Goal: Use online tool/utility: Utilize a website feature to perform a specific function

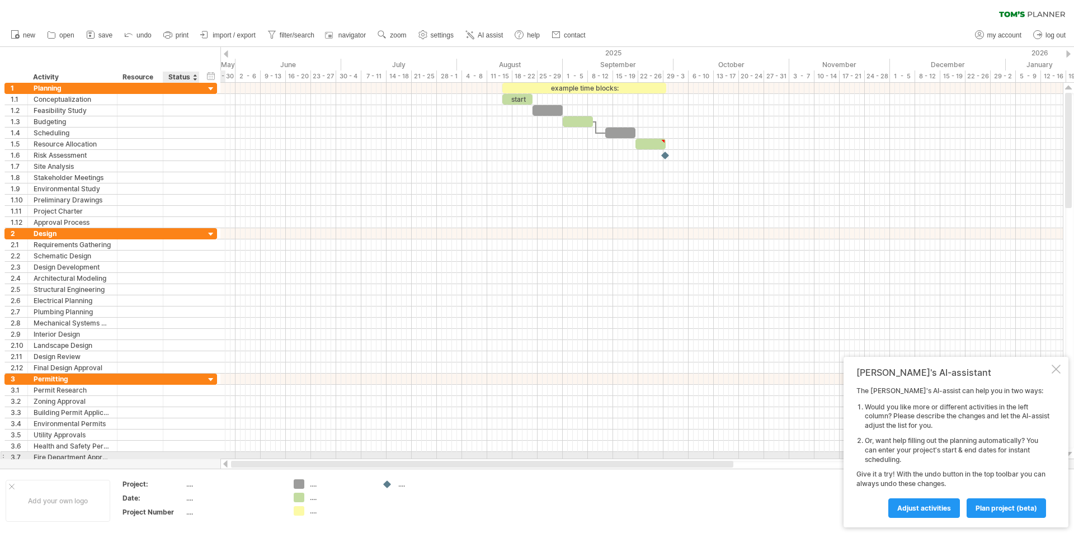
drag, startPoint x: 437, startPoint y: 463, endPoint x: 191, endPoint y: 457, distance: 246.2
click at [191, 457] on div "Trying to reach [DOMAIN_NAME] Connected again... 0% clear filter new 1" at bounding box center [537, 266] width 1074 height 533
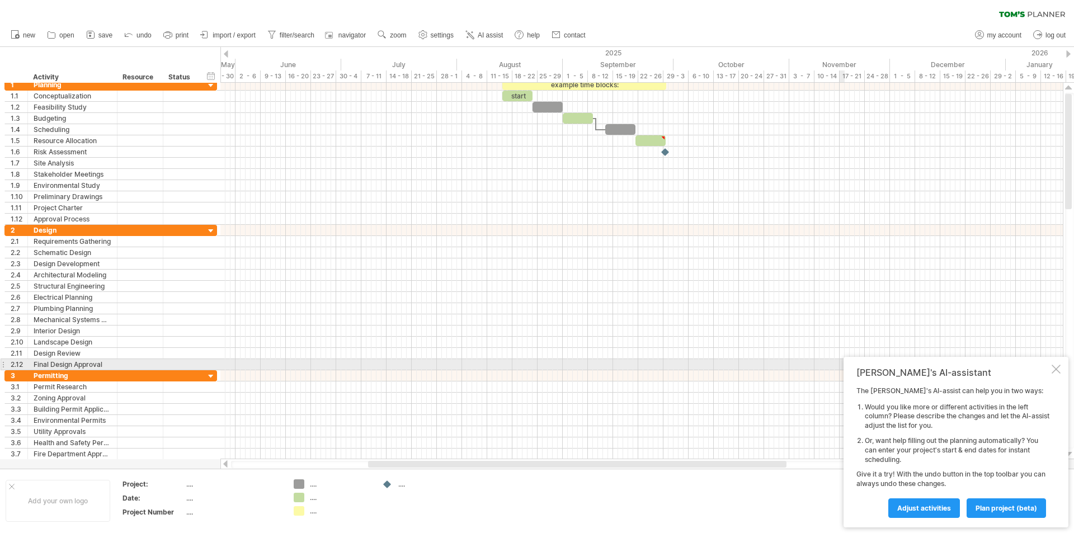
click at [1056, 369] on div at bounding box center [1056, 369] width 9 height 9
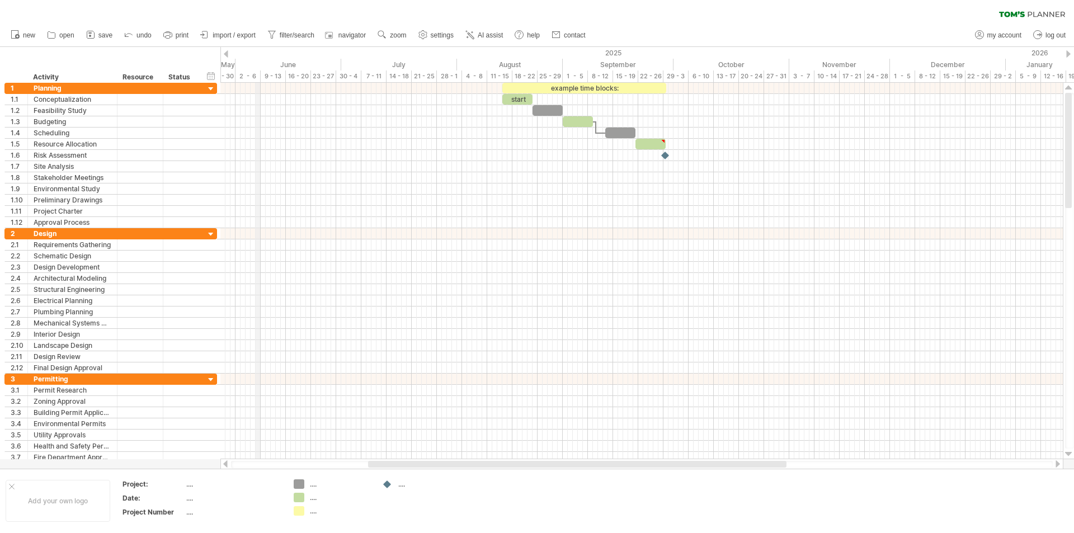
click at [260, 62] on div "June" at bounding box center [289, 65] width 106 height 12
click at [441, 34] on span "settings" at bounding box center [442, 35] width 23 height 8
select select "*"
select select "**"
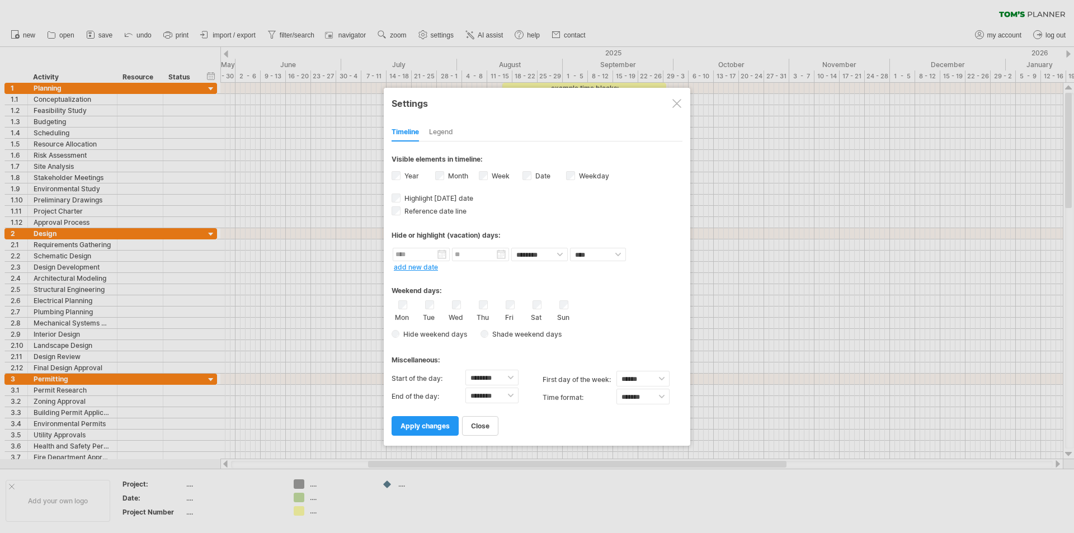
click at [446, 131] on div "Legend" at bounding box center [441, 133] width 24 height 18
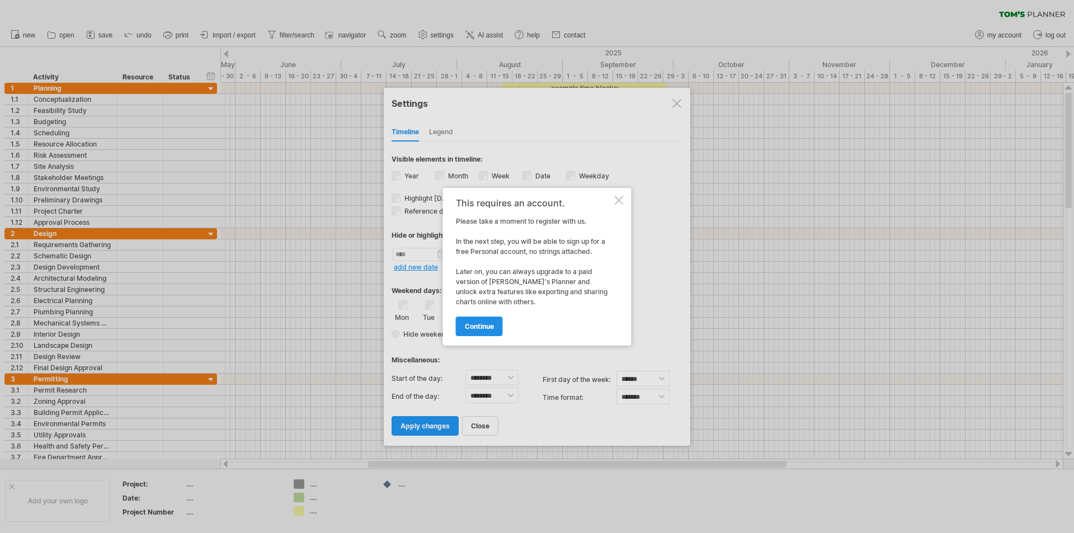
click at [485, 318] on link "continue" at bounding box center [479, 327] width 47 height 20
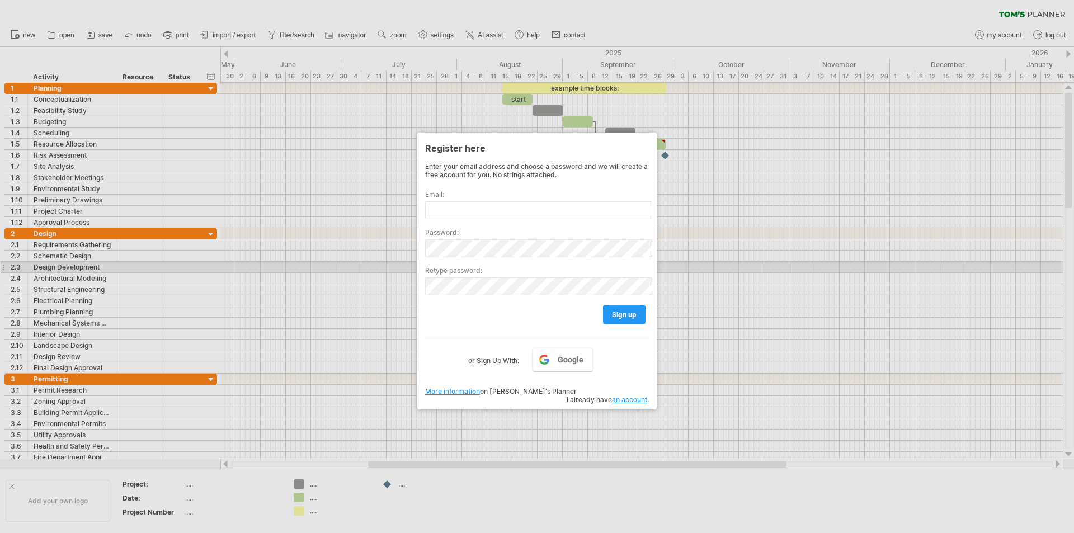
click at [634, 272] on label "Retype password:" at bounding box center [537, 270] width 224 height 8
click at [686, 176] on div at bounding box center [537, 266] width 1074 height 533
click at [316, 99] on div at bounding box center [537, 266] width 1074 height 533
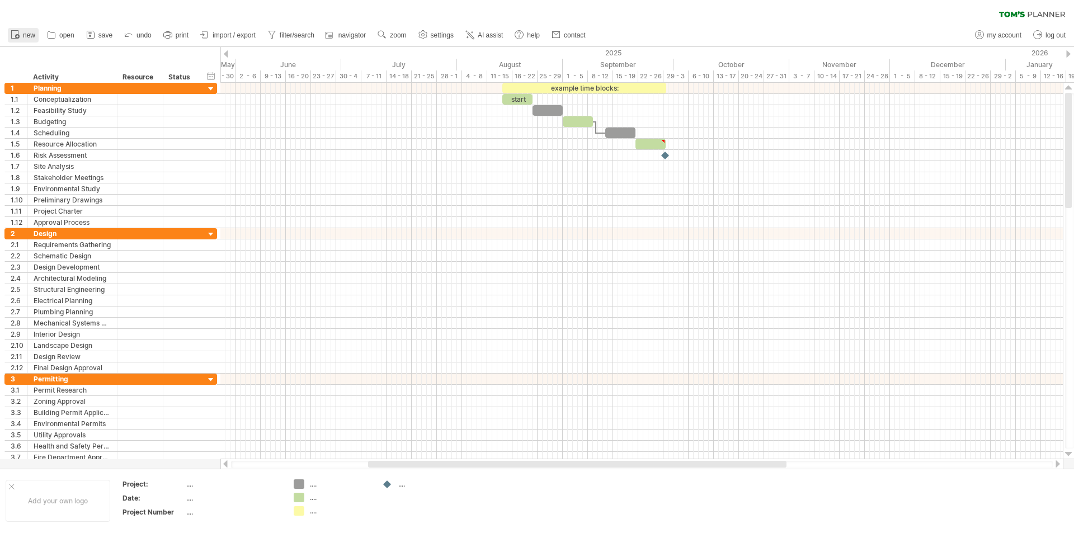
click at [29, 36] on span "new" at bounding box center [29, 35] width 12 height 8
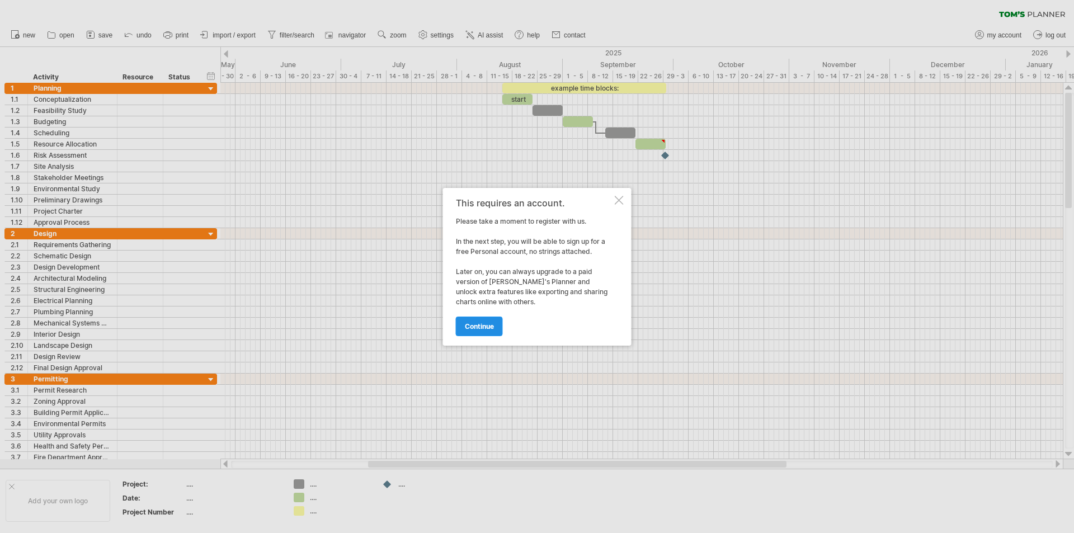
click at [497, 321] on link "continue" at bounding box center [479, 327] width 47 height 20
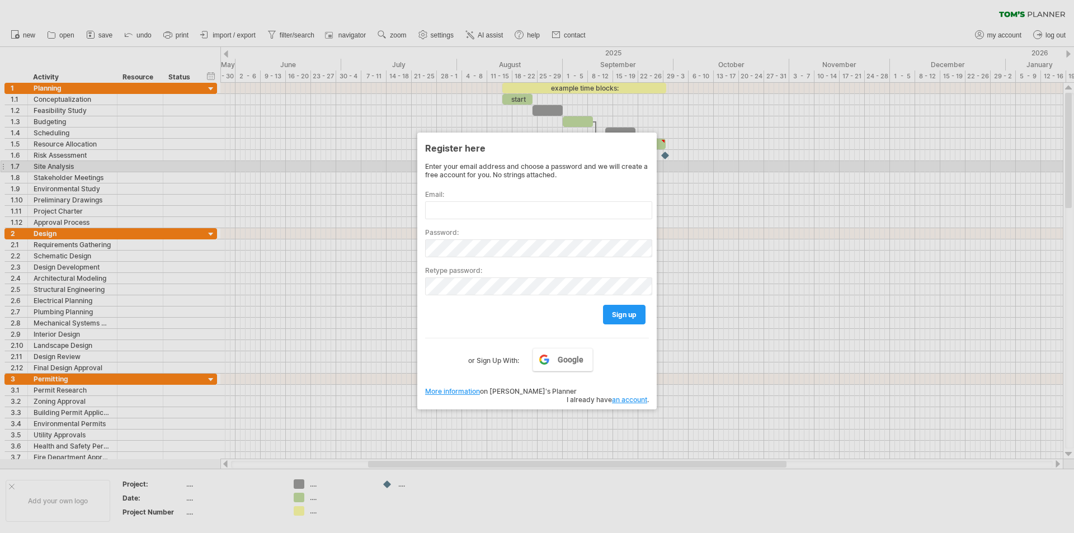
click at [668, 163] on div at bounding box center [537, 266] width 1074 height 533
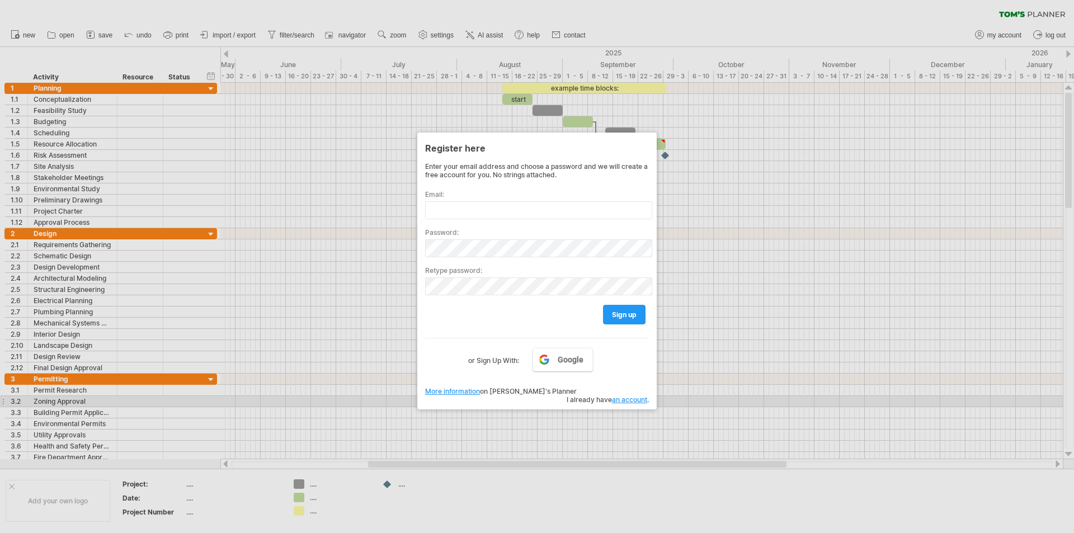
click at [694, 406] on div at bounding box center [537, 266] width 1074 height 533
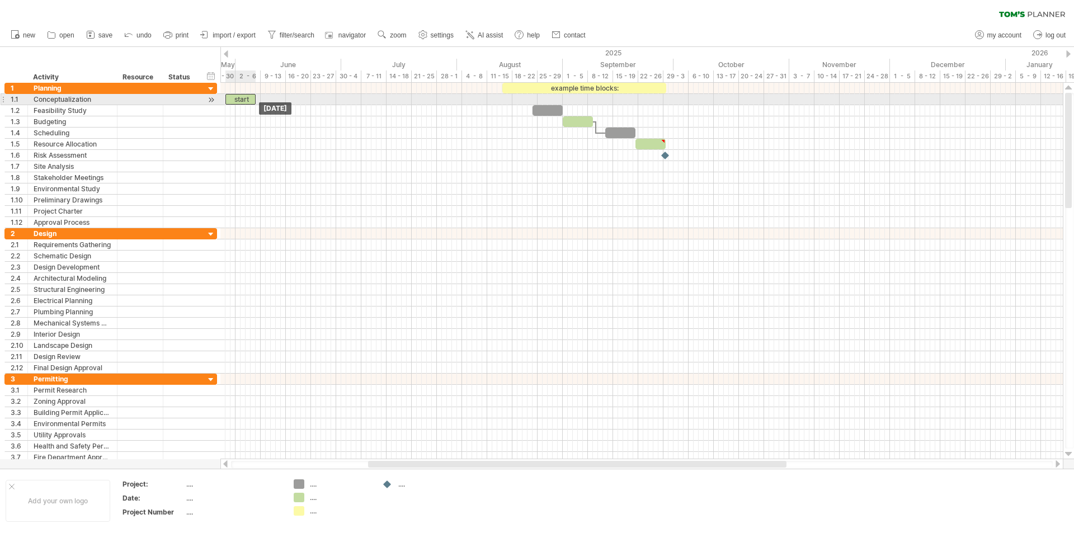
drag, startPoint x: 519, startPoint y: 102, endPoint x: 243, endPoint y: 101, distance: 275.8
click at [243, 101] on div "start" at bounding box center [240, 99] width 30 height 11
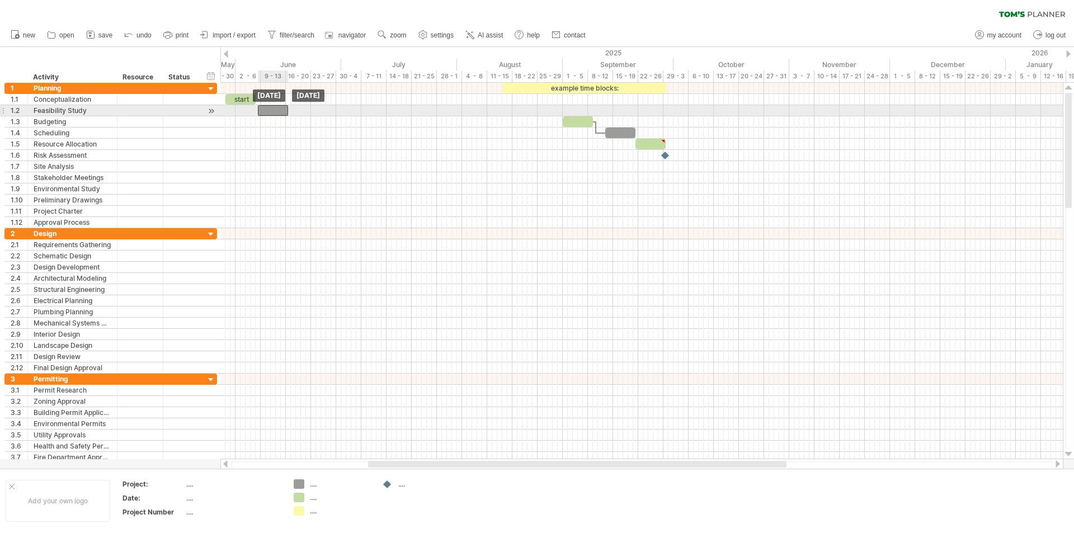
drag, startPoint x: 544, startPoint y: 112, endPoint x: 270, endPoint y: 111, distance: 274.1
click at [270, 111] on div at bounding box center [273, 110] width 30 height 11
